Goal: Find specific page/section: Find specific page/section

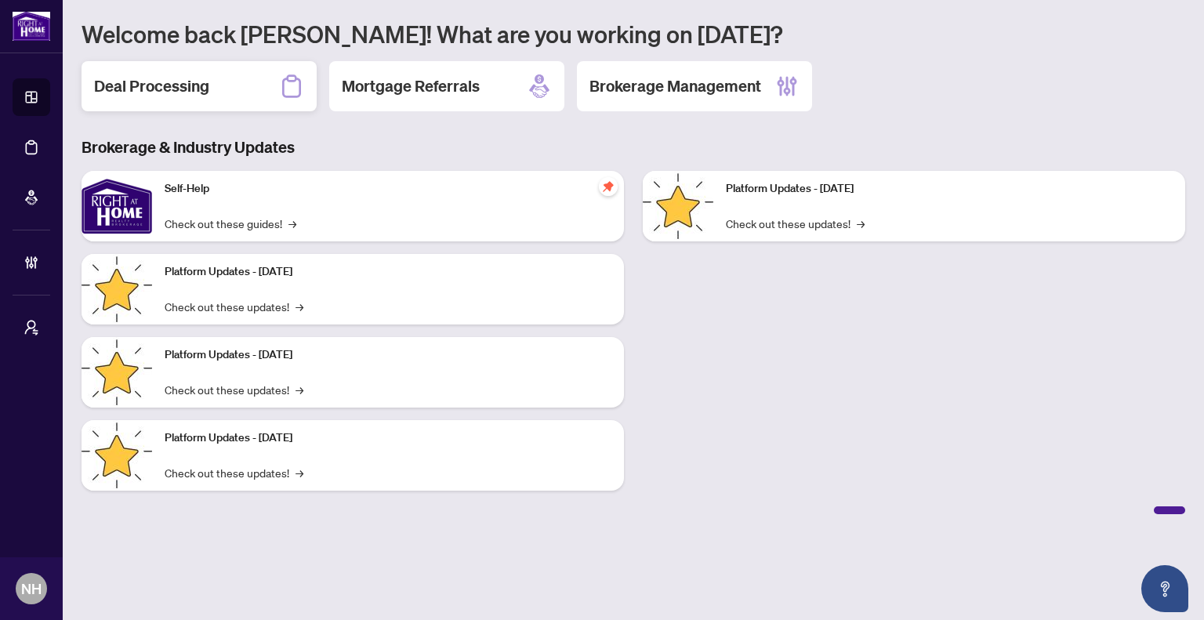
click at [201, 98] on div "Deal Processing" at bounding box center [199, 86] width 235 height 50
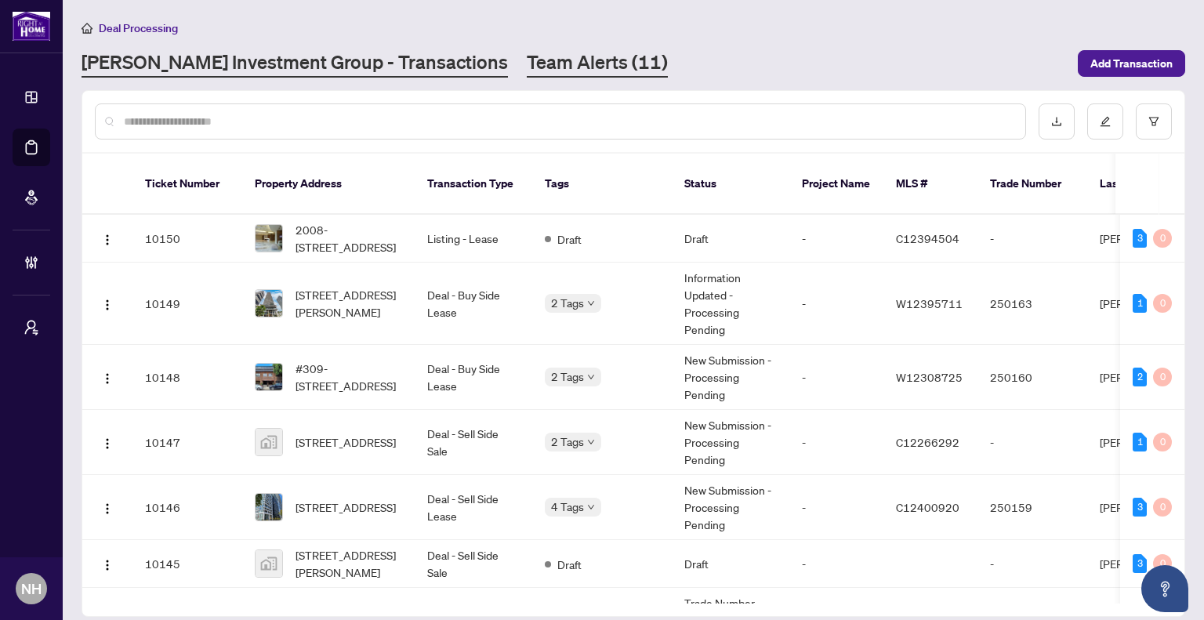
click at [527, 53] on link "Team Alerts (11)" at bounding box center [597, 63] width 141 height 28
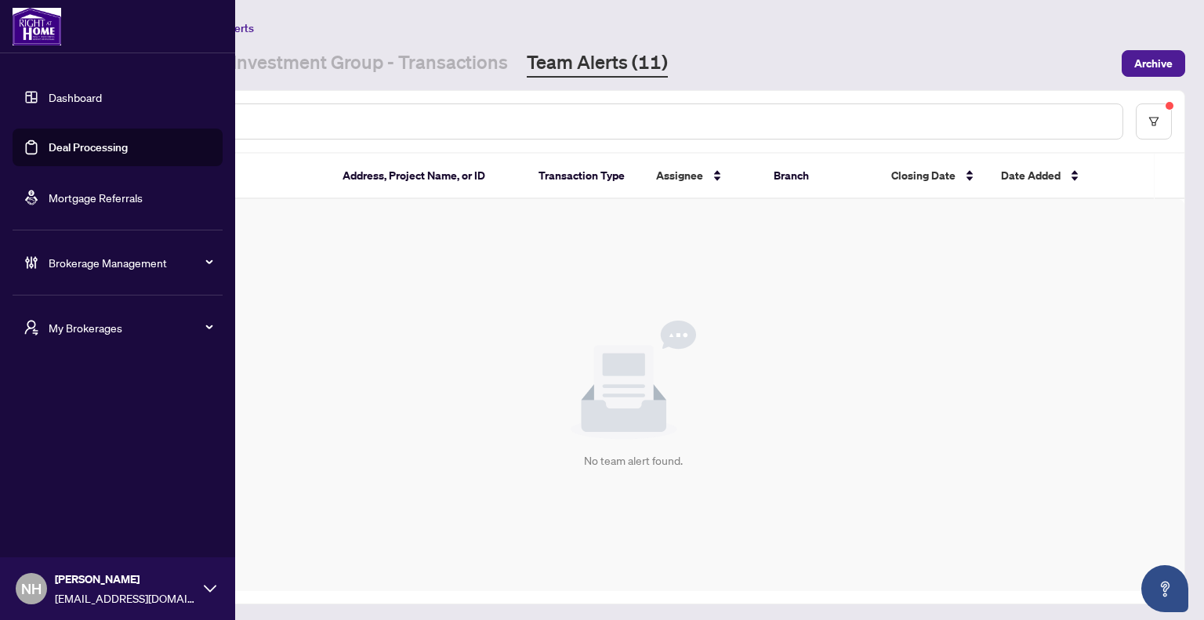
click at [60, 328] on span "My Brokerages" at bounding box center [130, 327] width 163 height 17
click at [78, 383] on span "[PERSON_NAME]" at bounding box center [122, 390] width 179 height 17
